Goal: Task Accomplishment & Management: Manage account settings

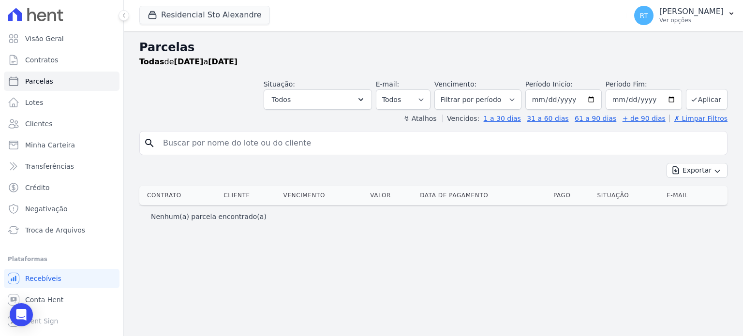
select select
click at [39, 103] on span "Lotes" at bounding box center [34, 103] width 18 height 10
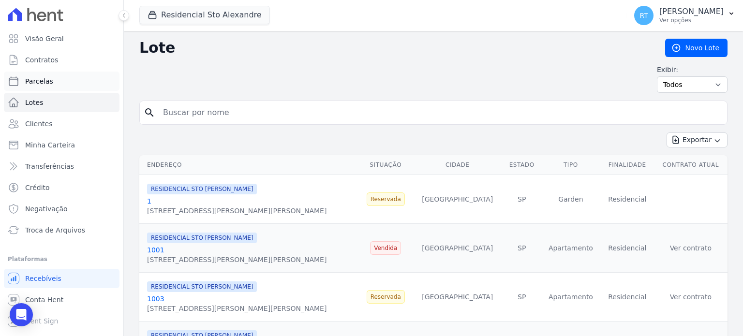
click at [45, 82] on span "Parcelas" at bounding box center [39, 81] width 28 height 10
select select
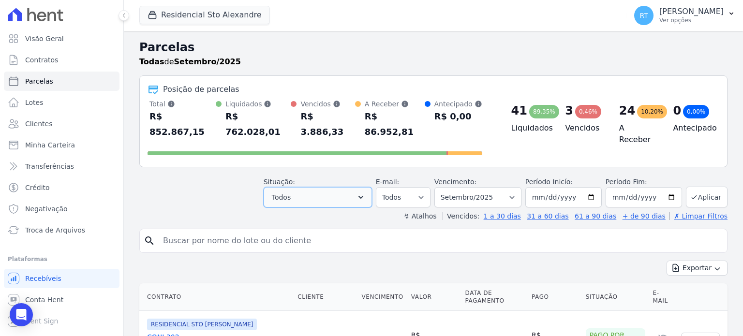
click at [366, 193] on icon "button" at bounding box center [361, 198] width 10 height 10
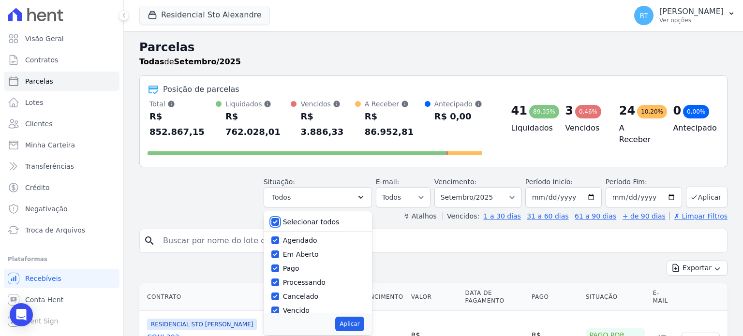
click at [279, 218] on input "Selecionar todos" at bounding box center [275, 222] width 8 height 8
checkbox input "false"
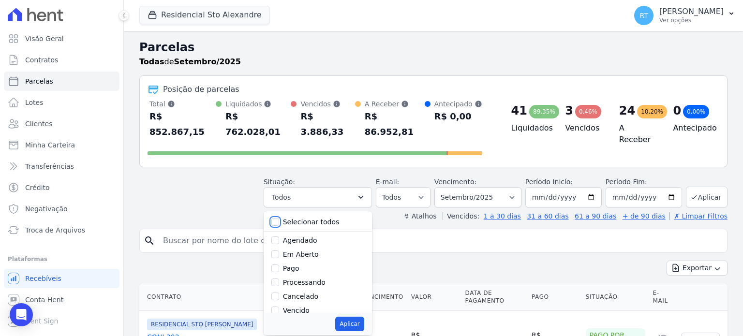
checkbox input "false"
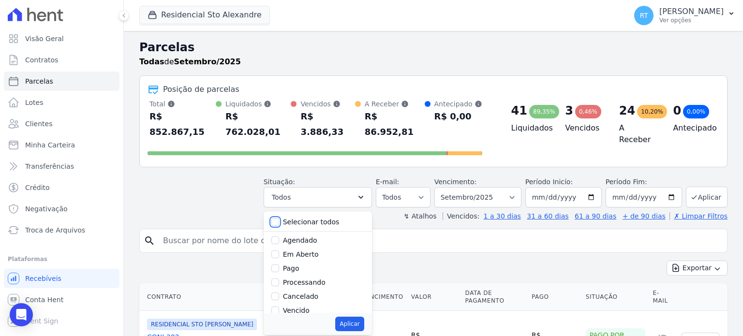
checkbox input "false"
click at [279, 307] on input "Vencido" at bounding box center [275, 311] width 8 height 8
checkbox input "true"
click at [359, 317] on button "Aplicar" at bounding box center [349, 324] width 29 height 15
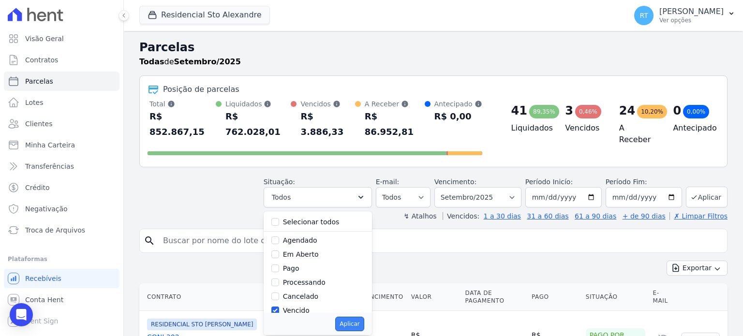
select select "overdue"
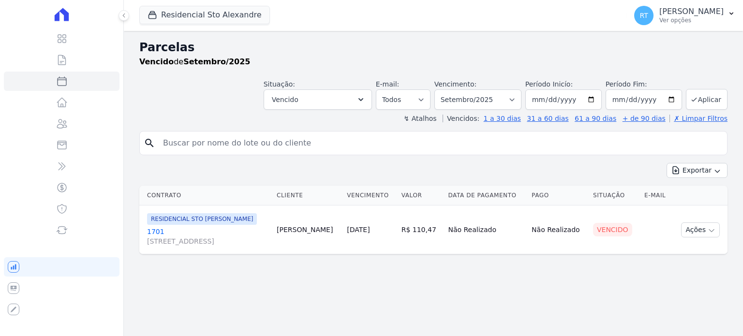
select select
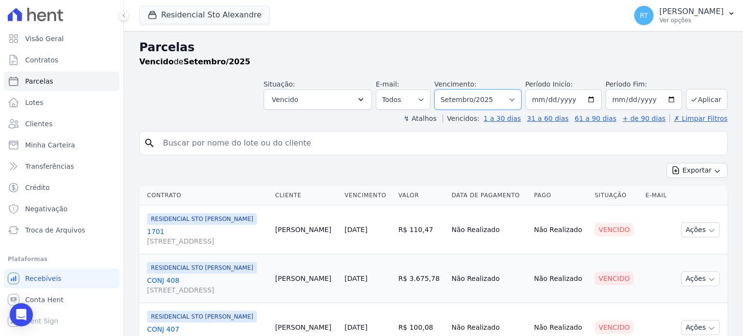
click at [514, 100] on select "Filtrar por período ──────── Todos os meses Março/2020 Abril/2020 Maio/2020 Jun…" at bounding box center [478, 100] width 87 height 20
select select "date_range_filter"
click at [442, 90] on select "Filtrar por período ──────── Todos os meses Março/2020 Abril/2020 Maio/2020 Jun…" at bounding box center [478, 100] width 87 height 20
click at [592, 100] on input "2025-09-01" at bounding box center [564, 100] width 76 height 20
type input "[DATE]"
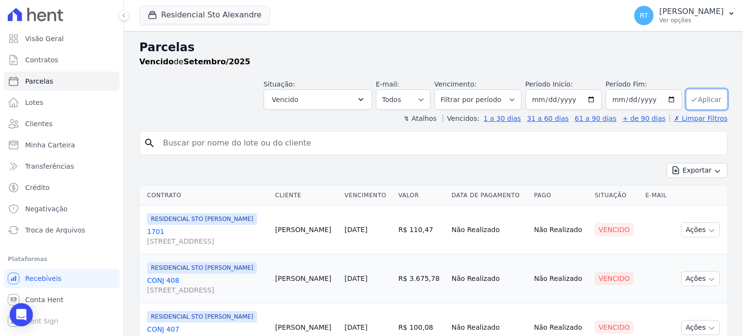
click at [695, 98] on button "Aplicar" at bounding box center [707, 99] width 42 height 21
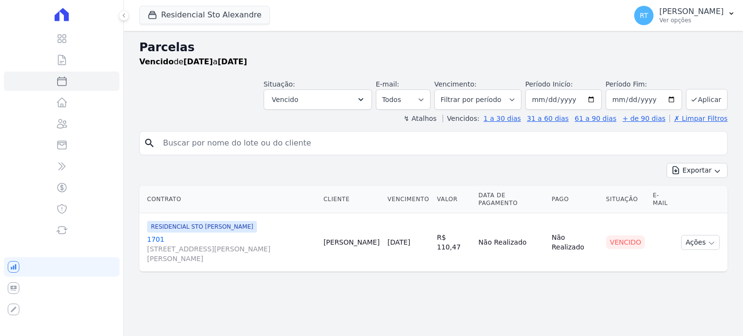
select select
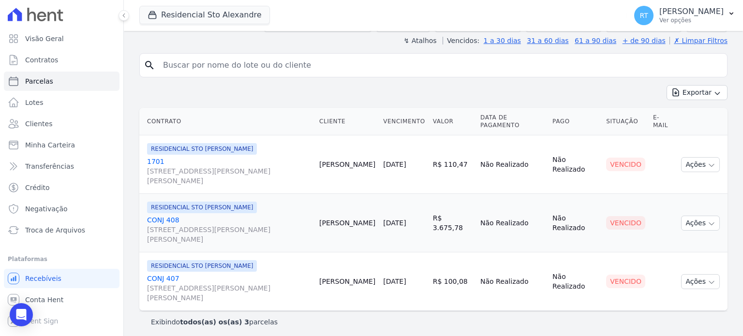
scroll to position [81, 0]
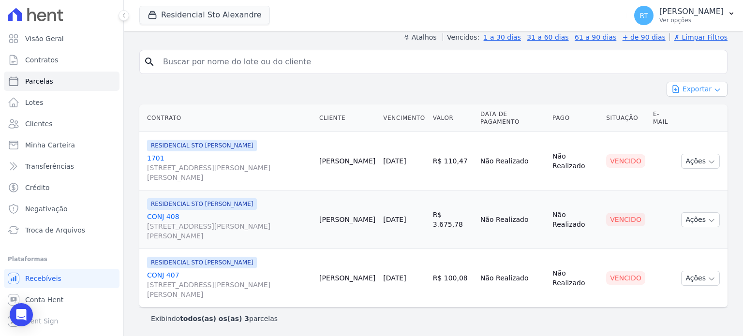
click at [694, 87] on button "Exportar" at bounding box center [697, 89] width 61 height 15
click at [693, 110] on span "Exportar PDF" at bounding box center [696, 112] width 51 height 10
